Goal: Information Seeking & Learning: Find specific fact

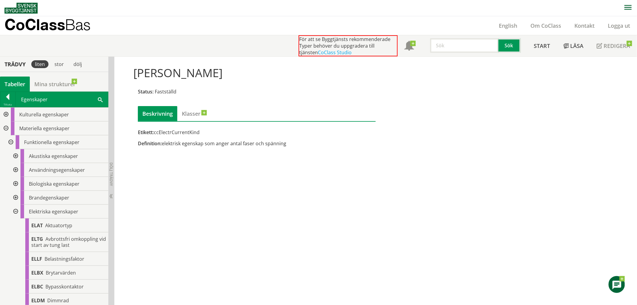
click at [474, 45] on input "text" at bounding box center [464, 45] width 68 height 14
type input "datum"
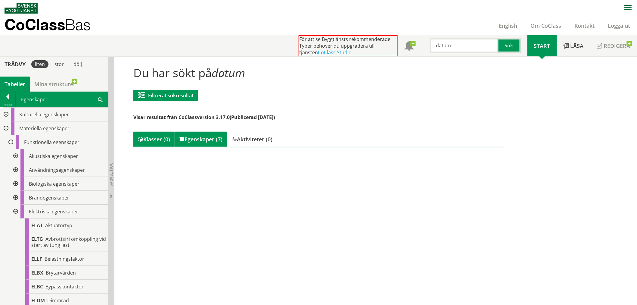
click at [217, 135] on div "Egenskaper (7)" at bounding box center [201, 139] width 52 height 15
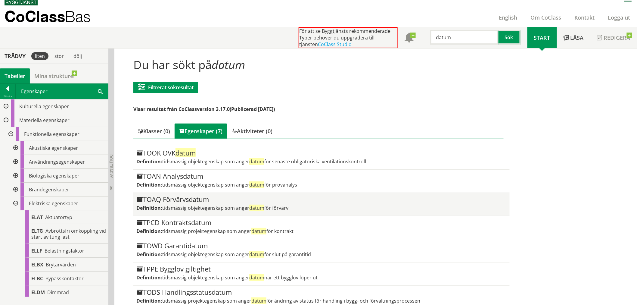
scroll to position [15, 0]
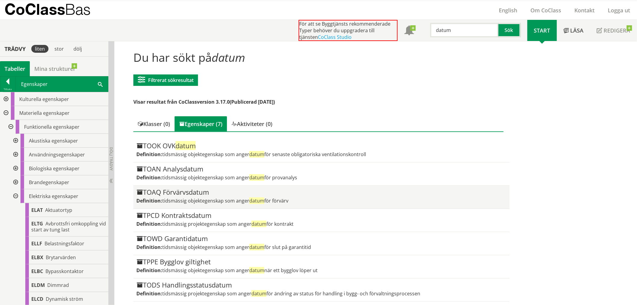
click at [202, 188] on div "TOAQ Förvärvsdatum" at bounding box center [321, 191] width 370 height 7
click at [186, 191] on div "TOAQ Förvärvsdatum" at bounding box center [321, 191] width 370 height 7
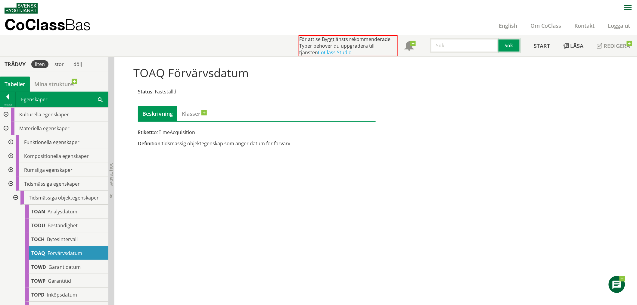
drag, startPoint x: 146, startPoint y: 181, endPoint x: 179, endPoint y: 297, distance: 120.5
click at [146, 181] on div "TOAQ Förvärvsdatum Status: Fastställd Beskrivning Klasser Etikett: ccTimeAcquis…" at bounding box center [375, 181] width 523 height 248
click at [233, 176] on div "TOAQ Förvärvsdatum Status: Fastställd Beskrivning Klasser Etikett: ccTimeAcquis…" at bounding box center [375, 181] width 523 height 248
click at [306, 207] on div "TOAQ Förvärvsdatum Status: Fastställd Beskrivning Klasser Etikett: ccTimeAcquis…" at bounding box center [375, 181] width 523 height 248
click at [176, 294] on div "TOAQ Förvärvsdatum Status: Fastställd Beskrivning Klasser Etikett: ccTimeAcquis…" at bounding box center [375, 181] width 523 height 248
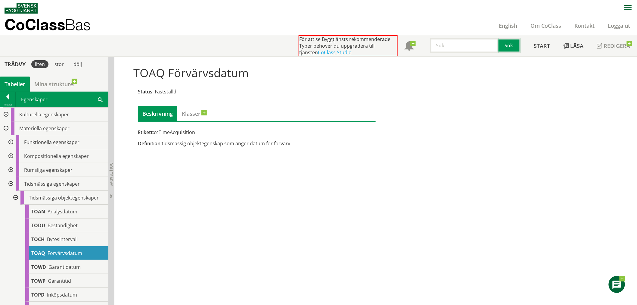
click at [448, 42] on input "text" at bounding box center [464, 45] width 68 height 14
paste input "ccTimeInstallation"
type input "ccTimeInstallation"
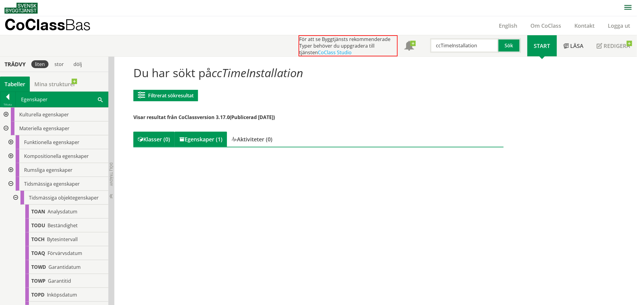
click at [221, 140] on div "Egenskaper (1)" at bounding box center [201, 139] width 52 height 15
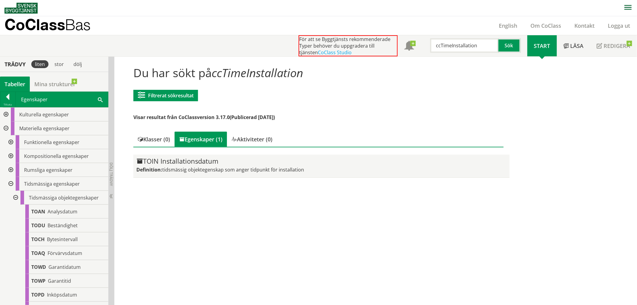
click at [200, 161] on div "TOIN Installationsdatum" at bounding box center [321, 160] width 370 height 7
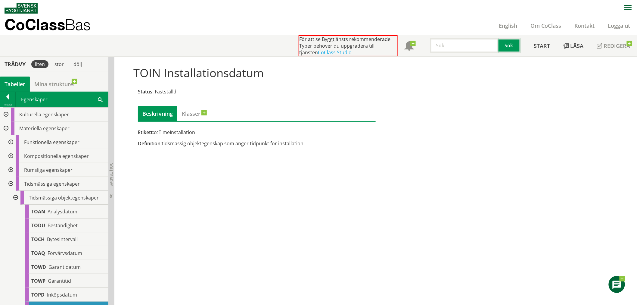
click at [450, 47] on input "text" at bounding box center [464, 45] width 68 height 14
type input "utrymning"
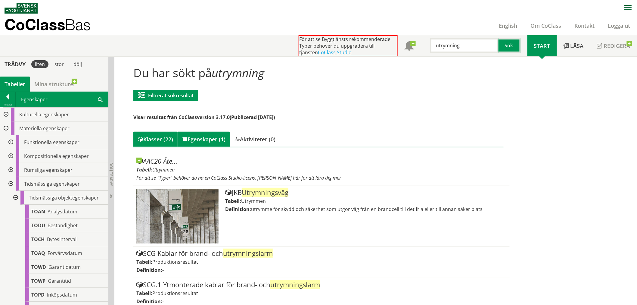
click at [203, 135] on div "Egenskaper (1)" at bounding box center [204, 139] width 52 height 15
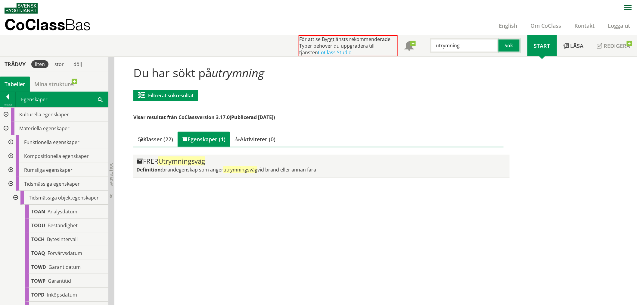
click at [196, 162] on span "Utrymningsväg" at bounding box center [181, 160] width 47 height 9
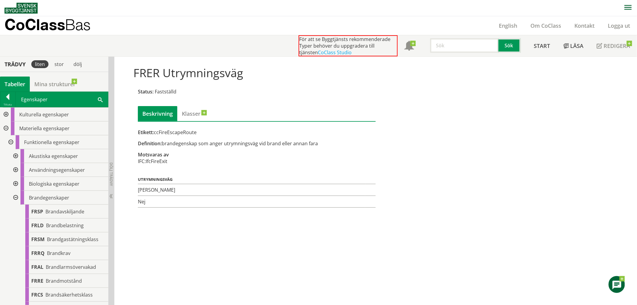
drag, startPoint x: 167, startPoint y: 162, endPoint x: 154, endPoint y: 170, distance: 16.0
click at [151, 163] on div "Etikett: ccFireEscapeRoute Definition: brandegenskap som anger utrymningsväg vi…" at bounding box center [257, 168] width 238 height 79
click at [446, 46] on input "text" at bounding box center [464, 45] width 68 height 14
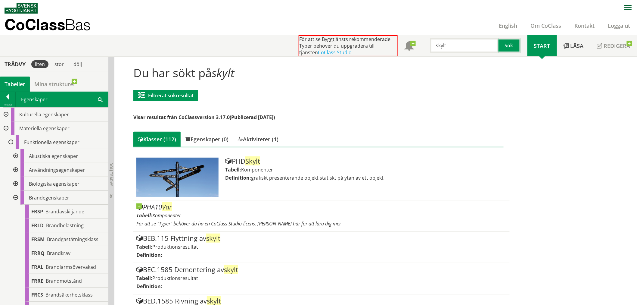
drag, startPoint x: 451, startPoint y: 48, endPoint x: 362, endPoint y: 41, distance: 88.5
click at [362, 41] on div "För att se Byggtjänsts rekommenderade Typer behöver du uppgradera till tjänsten…" at bounding box center [413, 45] width 229 height 21
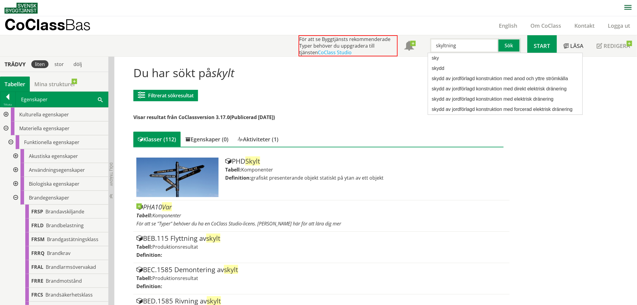
type input "skyltning"
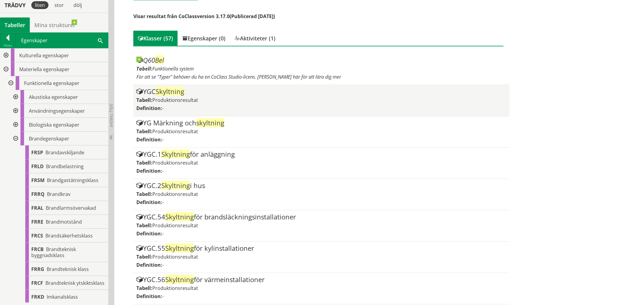
scroll to position [98, 0]
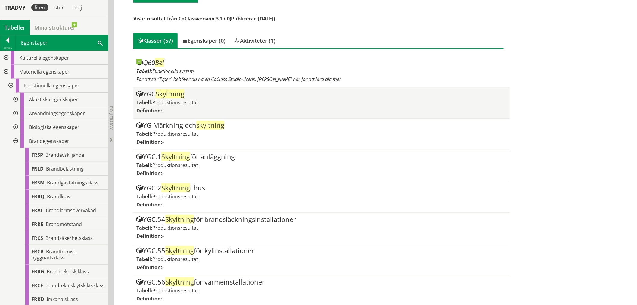
click at [180, 94] on span "Skyltning" at bounding box center [170, 93] width 29 height 9
click at [180, 92] on span "Skyltning" at bounding box center [170, 93] width 29 height 9
click at [177, 91] on span "Skyltning" at bounding box center [170, 93] width 29 height 9
click at [175, 92] on span "Skyltning" at bounding box center [170, 93] width 29 height 9
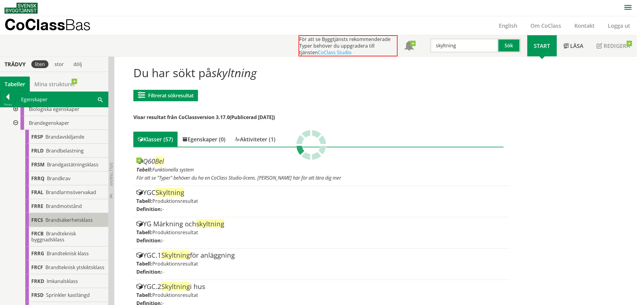
scroll to position [67, 0]
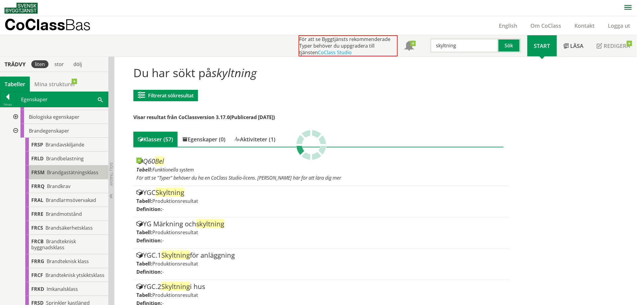
click at [92, 173] on span "Brandgastätningsklass" at bounding box center [72, 172] width 51 height 7
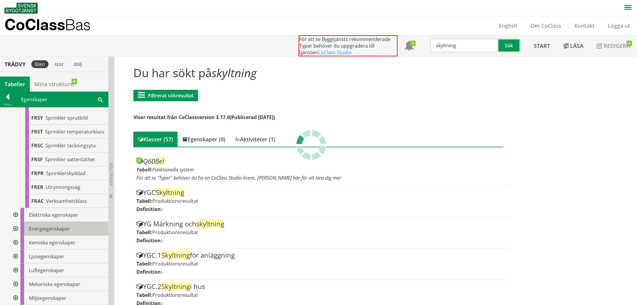
scroll to position [267, 0]
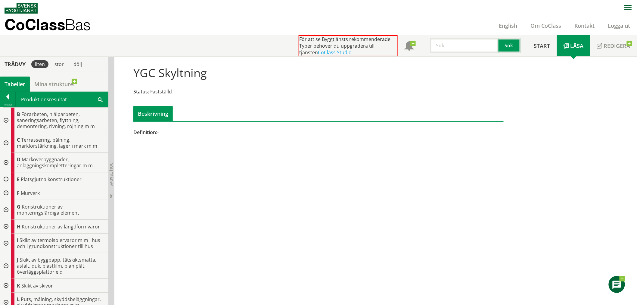
click at [471, 43] on input "text" at bounding box center [464, 45] width 68 height 14
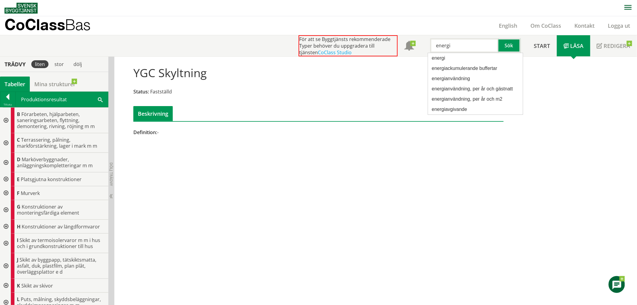
type input "energi"
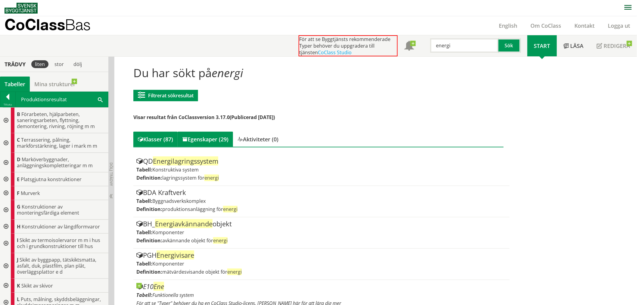
click at [206, 136] on div "Egenskaper (29)" at bounding box center [205, 139] width 55 height 15
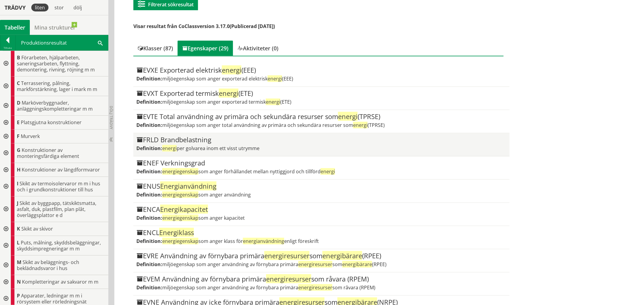
scroll to position [100, 0]
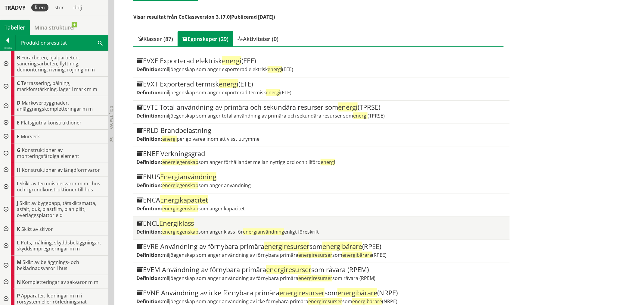
click at [182, 222] on span "Energiklass" at bounding box center [176, 222] width 35 height 9
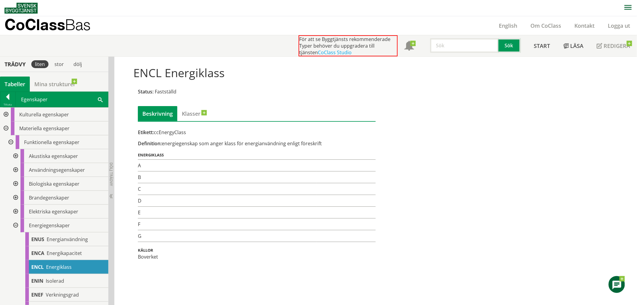
scroll to position [0, 0]
click at [436, 45] on input "text" at bounding box center [464, 45] width 68 height 14
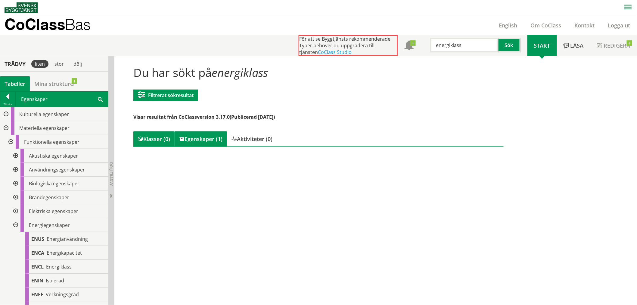
click at [196, 135] on div "Egenskaper (1)" at bounding box center [201, 138] width 52 height 15
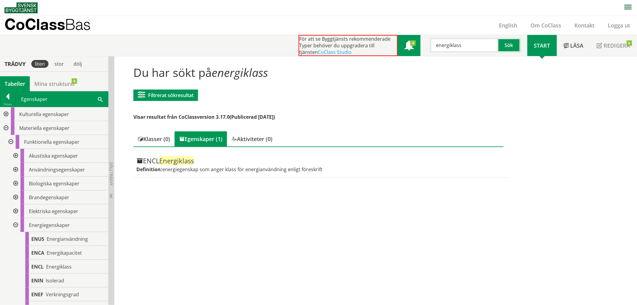
drag, startPoint x: 445, startPoint y: 41, endPoint x: 395, endPoint y: 40, distance: 49.7
click at [395, 40] on div "För att se Byggtjänsts rekommenderade Typer behöver du uppgradera till tjänsten…" at bounding box center [413, 45] width 229 height 21
type input "v"
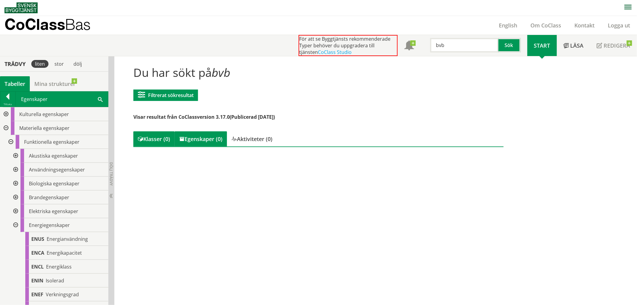
click at [208, 134] on div "Egenskaper (0)" at bounding box center [201, 138] width 52 height 15
drag, startPoint x: 446, startPoint y: 44, endPoint x: 419, endPoint y: 45, distance: 27.1
click at [420, 45] on div "bvb Sök" at bounding box center [473, 43] width 107 height 17
click at [464, 48] on input "BVB" at bounding box center [464, 45] width 68 height 14
type input "BVB-ID"
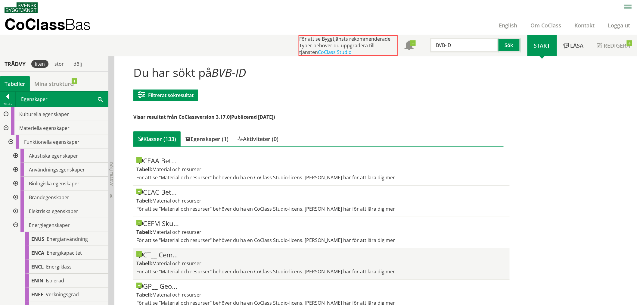
click at [292, 258] on div "CT__ Cem..." at bounding box center [321, 254] width 370 height 7
